Goal: Transaction & Acquisition: Obtain resource

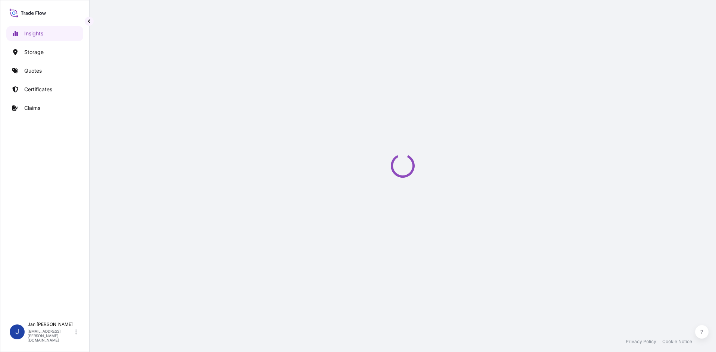
select select "2025"
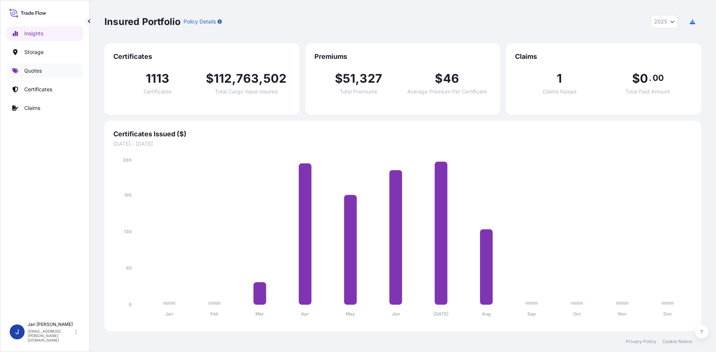
click at [41, 61] on div "Insights Storage Quotes Certificates Claims" at bounding box center [44, 168] width 77 height 299
click at [40, 82] on link "Certificates" at bounding box center [44, 89] width 77 height 15
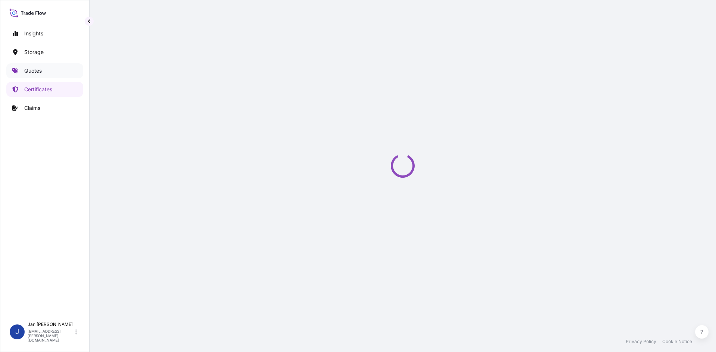
click at [44, 73] on link "Quotes" at bounding box center [44, 70] width 77 height 15
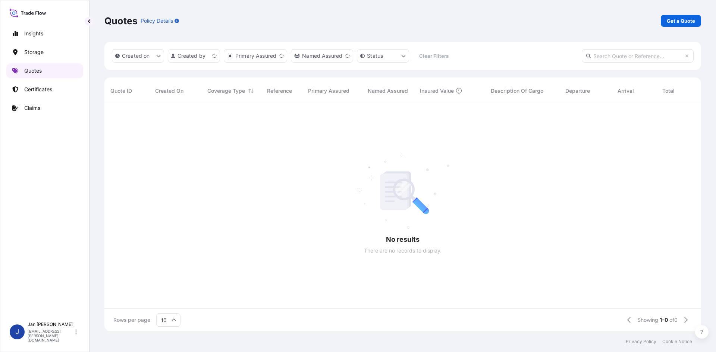
scroll to position [6, 6]
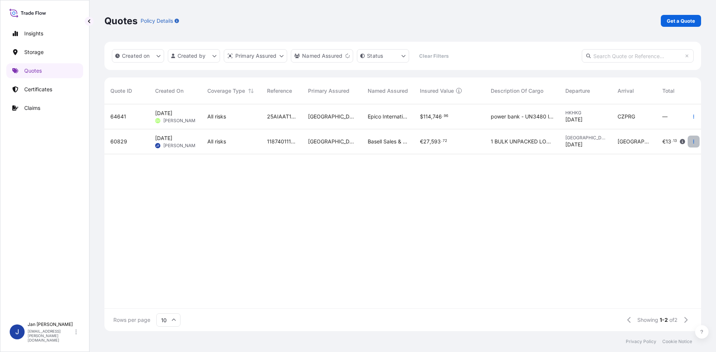
click at [692, 139] on button "button" at bounding box center [693, 142] width 12 height 12
click at [672, 153] on p "Duplicate quote" at bounding box center [663, 156] width 39 height 7
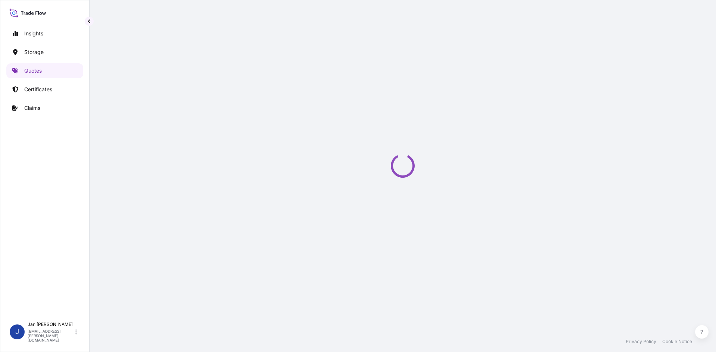
select select "Water"
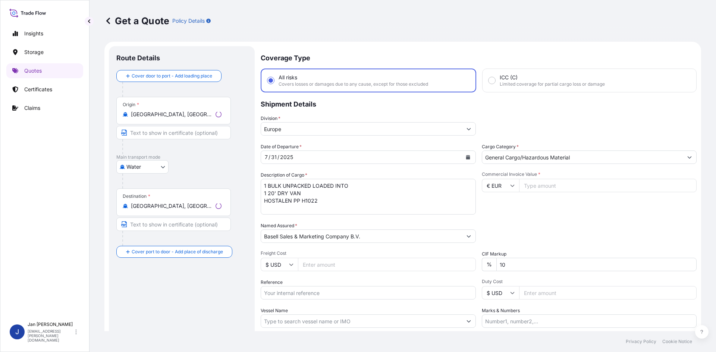
scroll to position [12, 0]
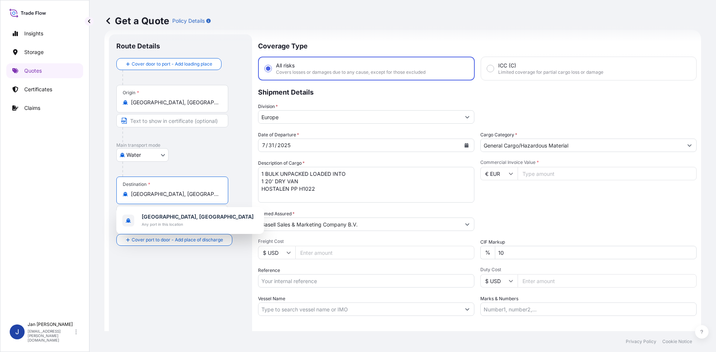
drag, startPoint x: 168, startPoint y: 195, endPoint x: 106, endPoint y: 185, distance: 62.8
click at [85, 190] on div "Insights Storage Quotes Certificates Claims J [PERSON_NAME] [EMAIL_ADDRESS][PER…" at bounding box center [358, 176] width 716 height 352
paste input "[PERSON_NAME]"
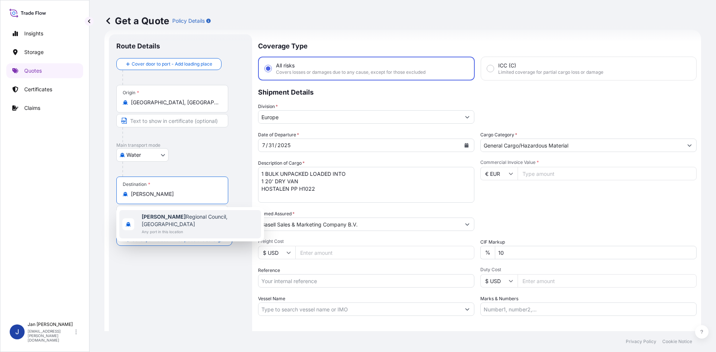
click at [187, 219] on span "[PERSON_NAME] Regional Council, [GEOGRAPHIC_DATA]" at bounding box center [200, 220] width 116 height 15
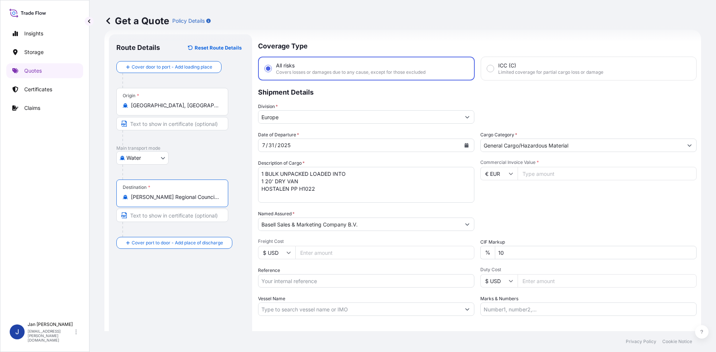
type input "[PERSON_NAME] Regional Council, [GEOGRAPHIC_DATA]"
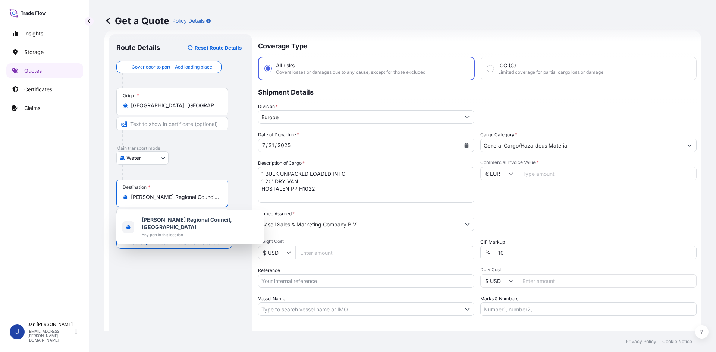
click at [321, 145] on div "[DATE]" at bounding box center [359, 145] width 202 height 13
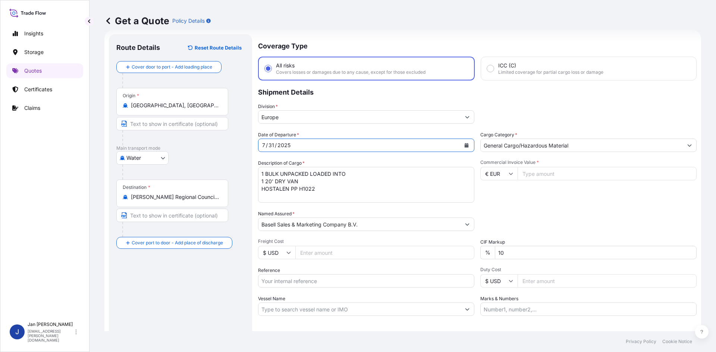
click at [304, 147] on div "[DATE]" at bounding box center [359, 145] width 202 height 13
click at [465, 143] on icon "Calendar" at bounding box center [467, 145] width 4 height 4
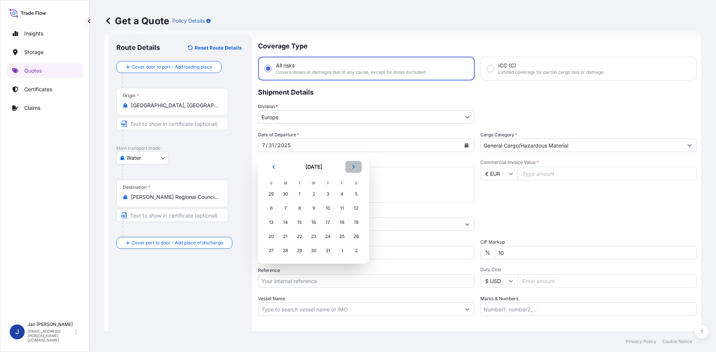
click at [355, 169] on icon "Next" at bounding box center [353, 167] width 4 height 4
click at [313, 224] on div "13" at bounding box center [313, 222] width 13 height 13
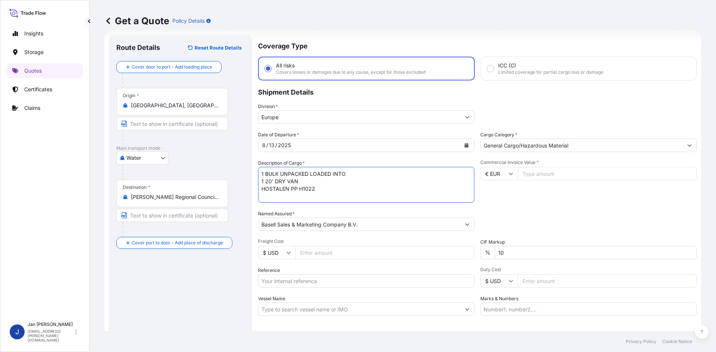
drag, startPoint x: 322, startPoint y: 188, endPoint x: 158, endPoint y: 147, distance: 169.8
click at [158, 148] on form "Route Details Reset Route Details Cover door to port - Add loading place Place …" at bounding box center [402, 203] width 597 height 346
paste textarea
click at [260, 174] on textarea "1 BULK UNPACKED LOADED INTO 1 20' DRY VAN HOSTALEN PP H1022" at bounding box center [366, 185] width 216 height 36
type textarea "1 BULK UNPACKED LOADED INTO 1 20' DRY VAN HOSTALEN PP H1022"
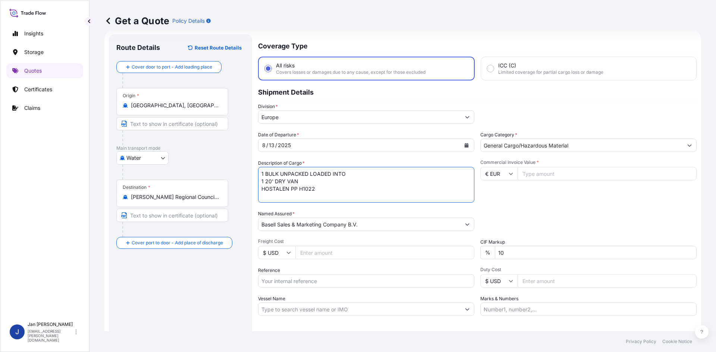
scroll to position [49, 0]
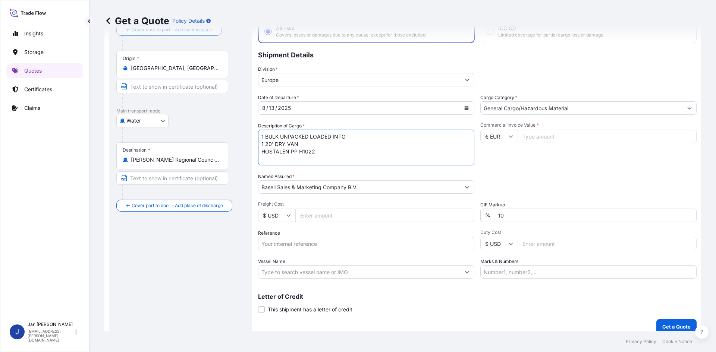
click at [353, 243] on input "Reference" at bounding box center [366, 243] width 216 height 13
click at [341, 247] on input "Reference" at bounding box center [366, 243] width 216 height 13
paste input "1187401083"
paste input "5013139980"
type input "1187401083 5013139980"
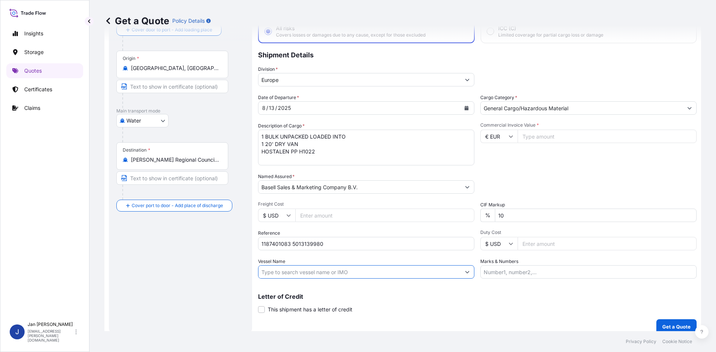
click at [337, 276] on input "Vessel Name" at bounding box center [359, 271] width 202 height 13
click at [343, 273] on input "Vessel Name" at bounding box center [359, 271] width 202 height 13
paste input "MSC [PERSON_NAME]"
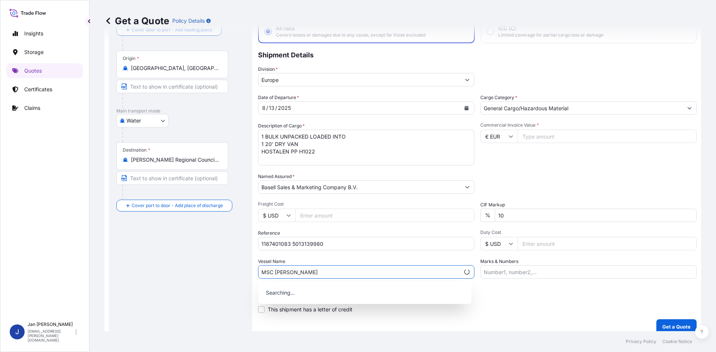
type input "MSC [PERSON_NAME]"
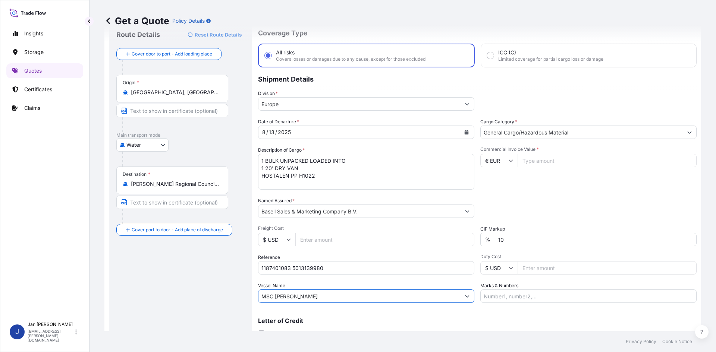
scroll to position [12, 0]
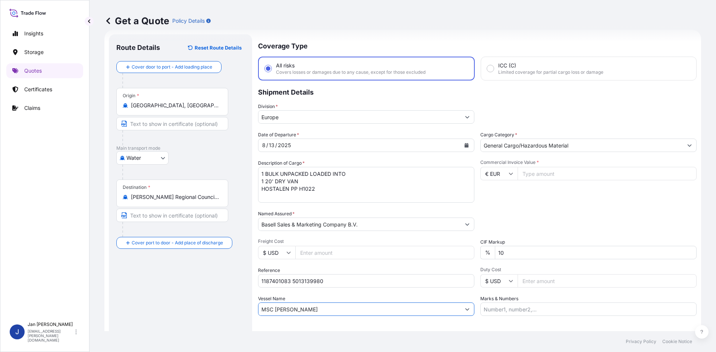
click at [558, 172] on input "Commercial Invoice Value *" at bounding box center [606, 173] width 179 height 13
type input "24763.30"
click at [686, 228] on div "Packing Category Type to search a container mode Please select a primary mode o…" at bounding box center [588, 220] width 216 height 21
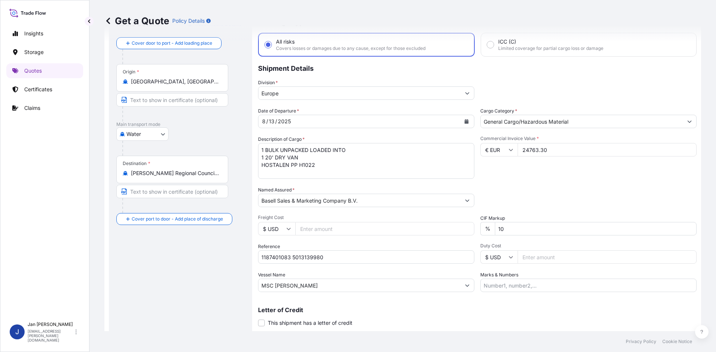
scroll to position [57, 0]
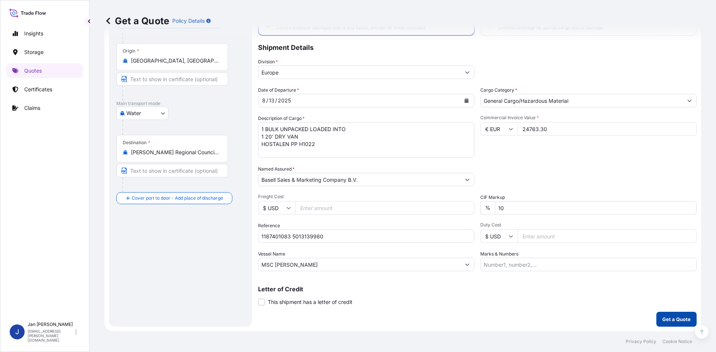
click at [673, 317] on p "Get a Quote" at bounding box center [676, 319] width 28 height 7
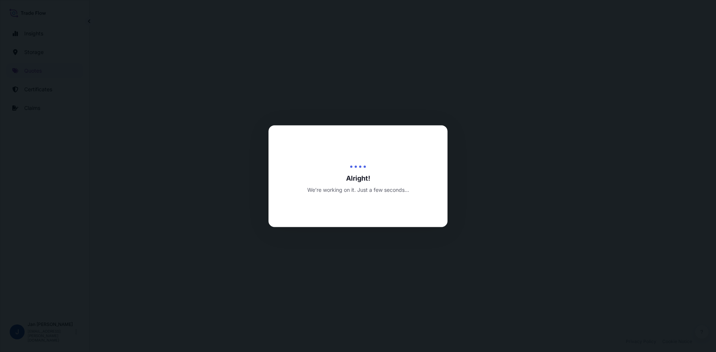
select select "Water"
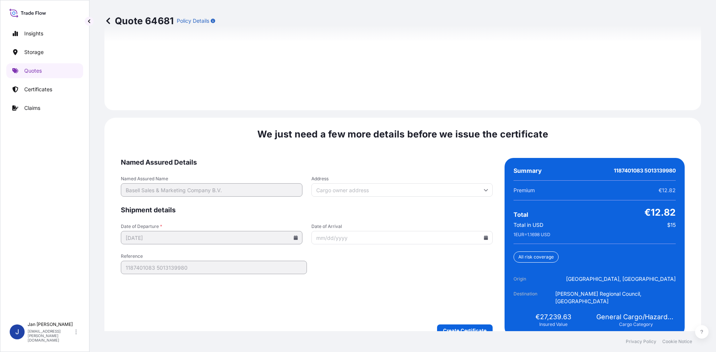
scroll to position [1070, 0]
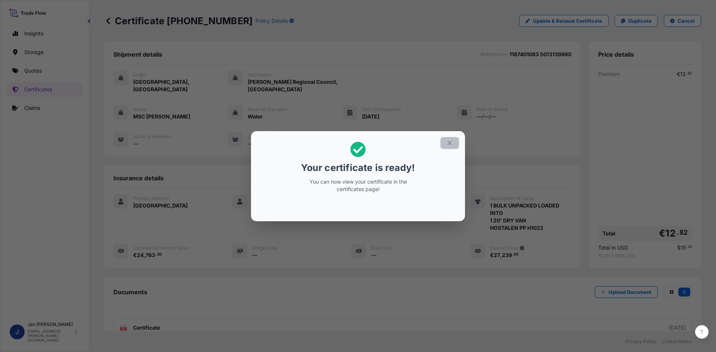
click at [445, 142] on button "button" at bounding box center [449, 143] width 19 height 12
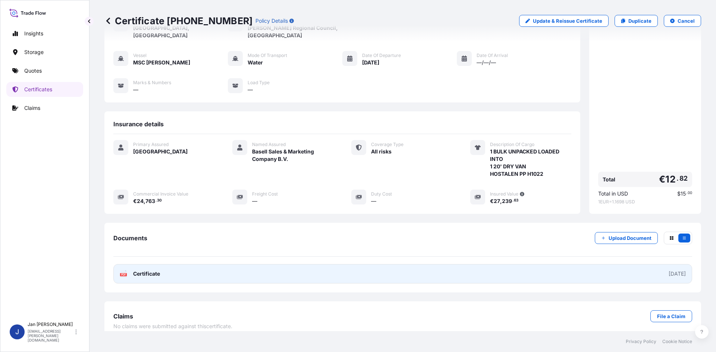
scroll to position [54, 0]
click at [444, 268] on link "PDF Certificate [DATE]" at bounding box center [402, 273] width 579 height 19
